Goal: Find specific page/section: Find specific page/section

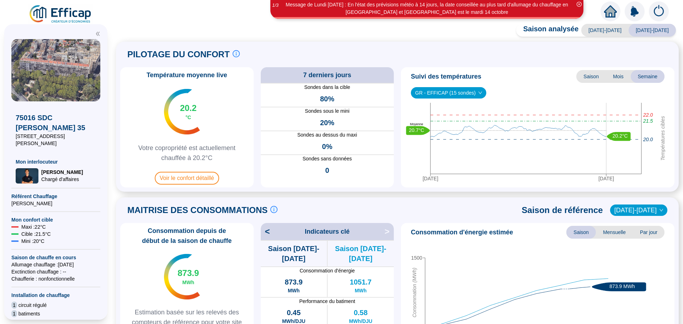
click at [458, 91] on span "GR - EFFICAP (15 sondes)" at bounding box center [448, 93] width 67 height 11
click at [452, 110] on div "GR - EFFICAP (15 sondes)" at bounding box center [446, 107] width 59 height 7
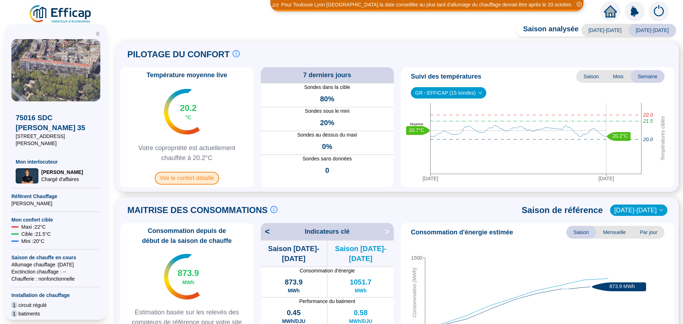
click at [209, 178] on span "Voir le confort détaillé" at bounding box center [187, 178] width 64 height 13
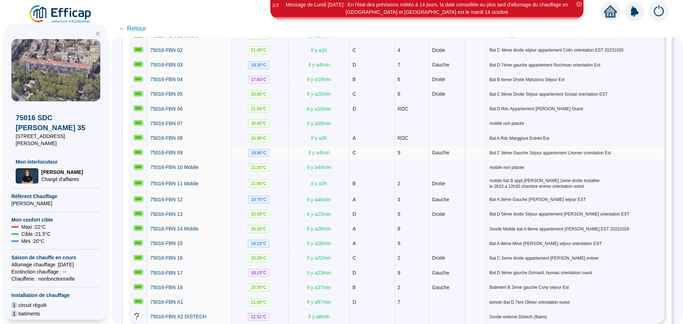
scroll to position [177, 0]
